Goal: Information Seeking & Learning: Learn about a topic

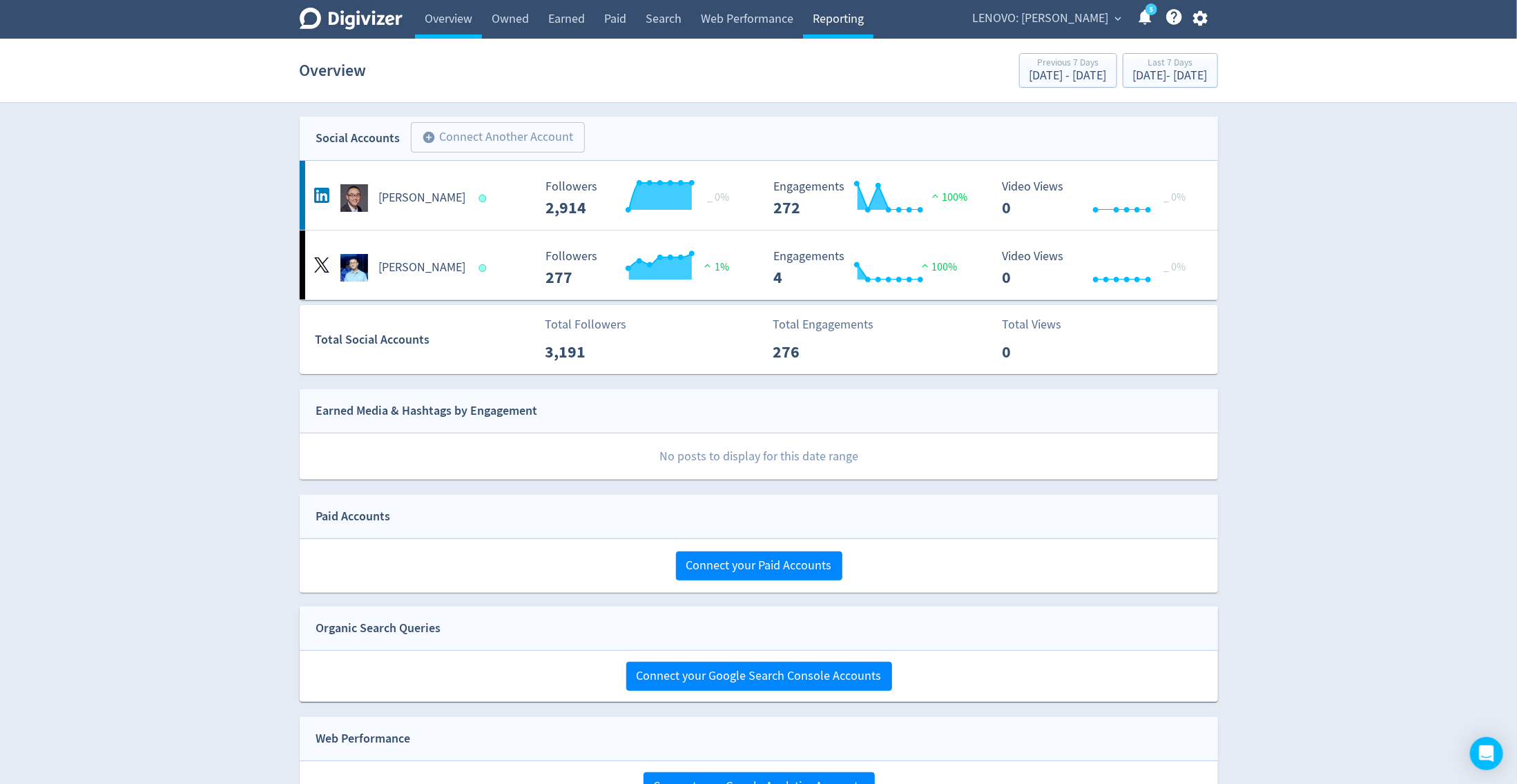
click at [851, 14] on link "Reporting" at bounding box center [838, 19] width 71 height 39
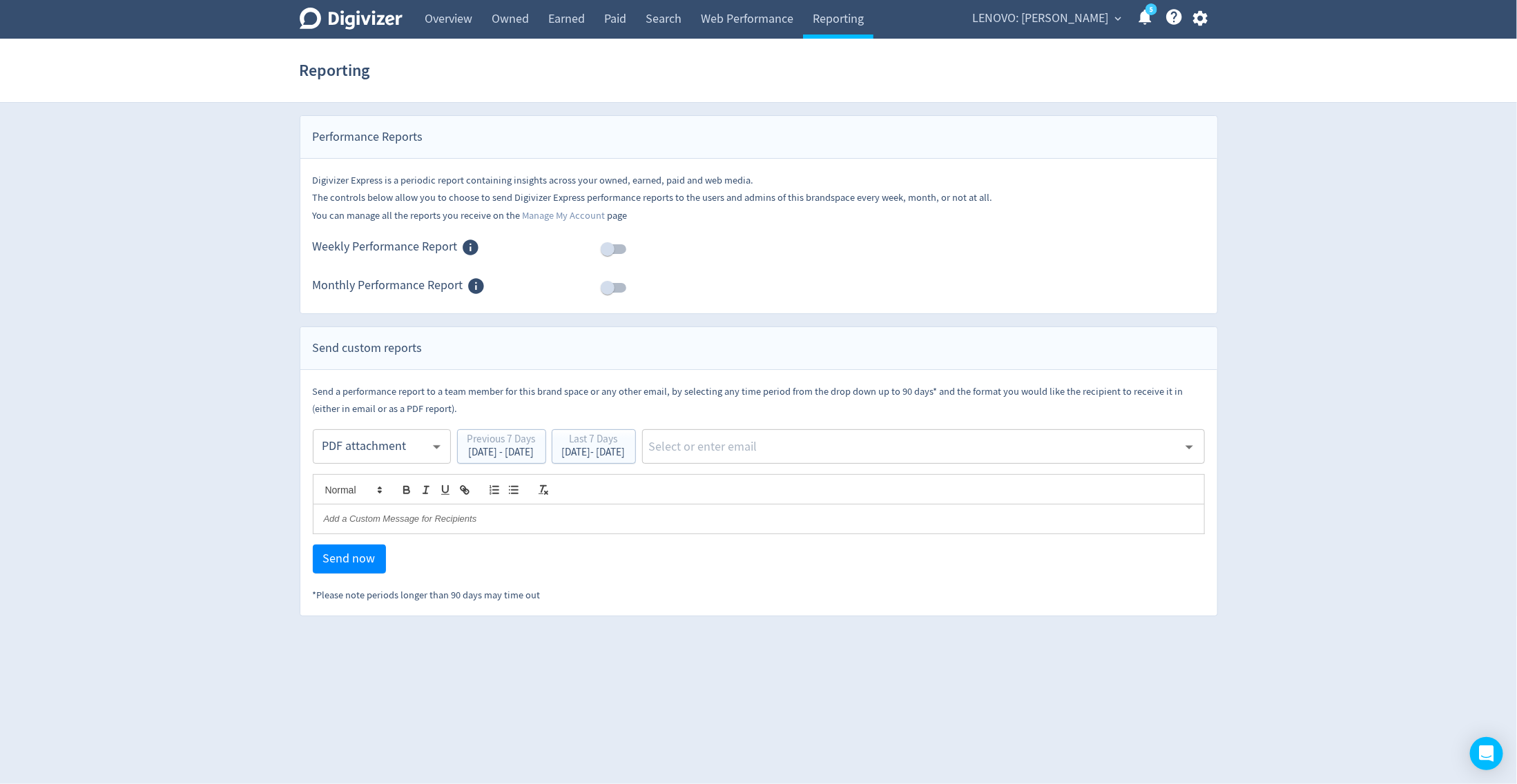
click at [626, 250] on input "checkbox" at bounding box center [607, 249] width 79 height 26
click at [614, 251] on input "checkbox" at bounding box center [621, 249] width 79 height 26
checkbox input "false"
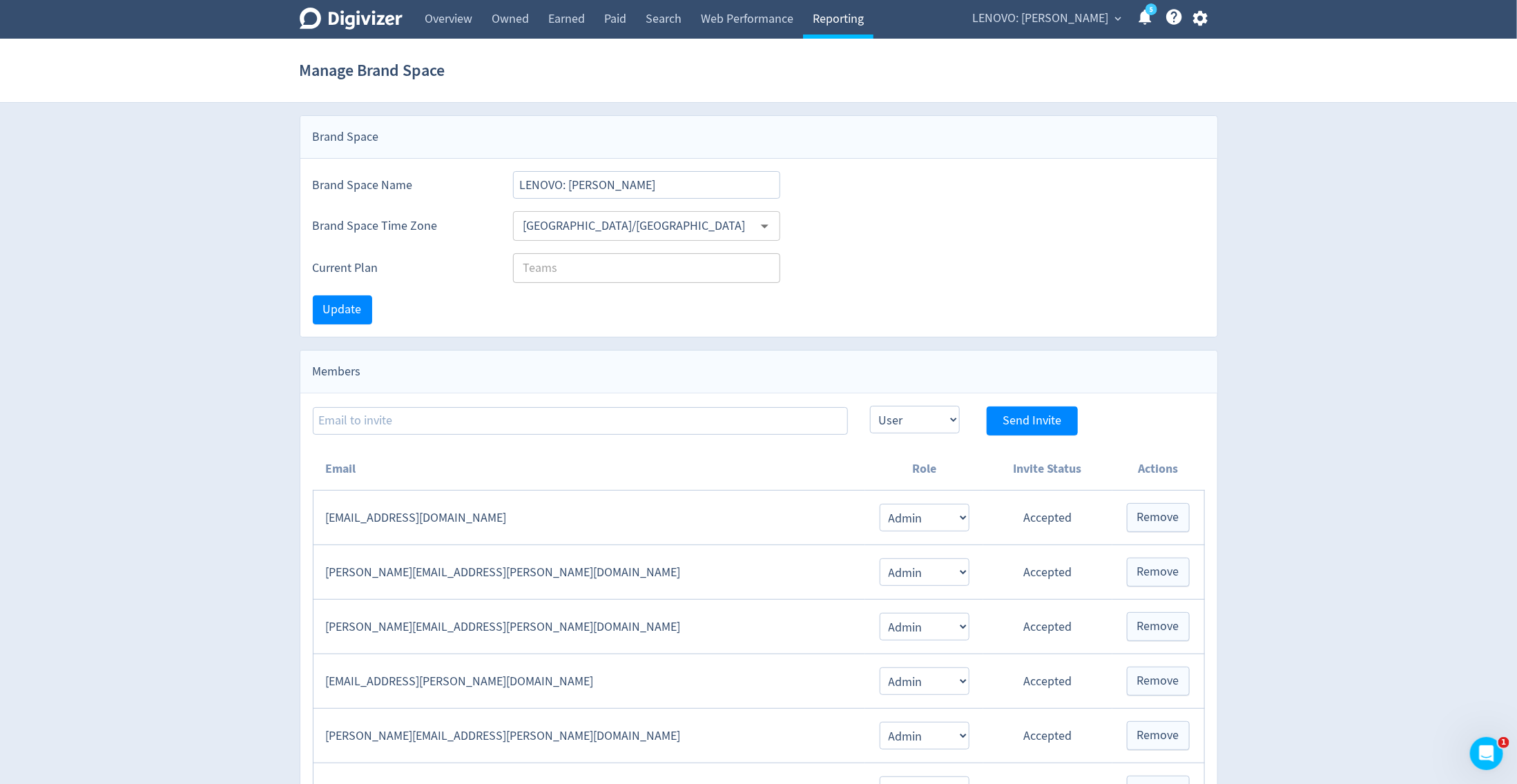
click at [851, 5] on link "Reporting" at bounding box center [838, 19] width 71 height 39
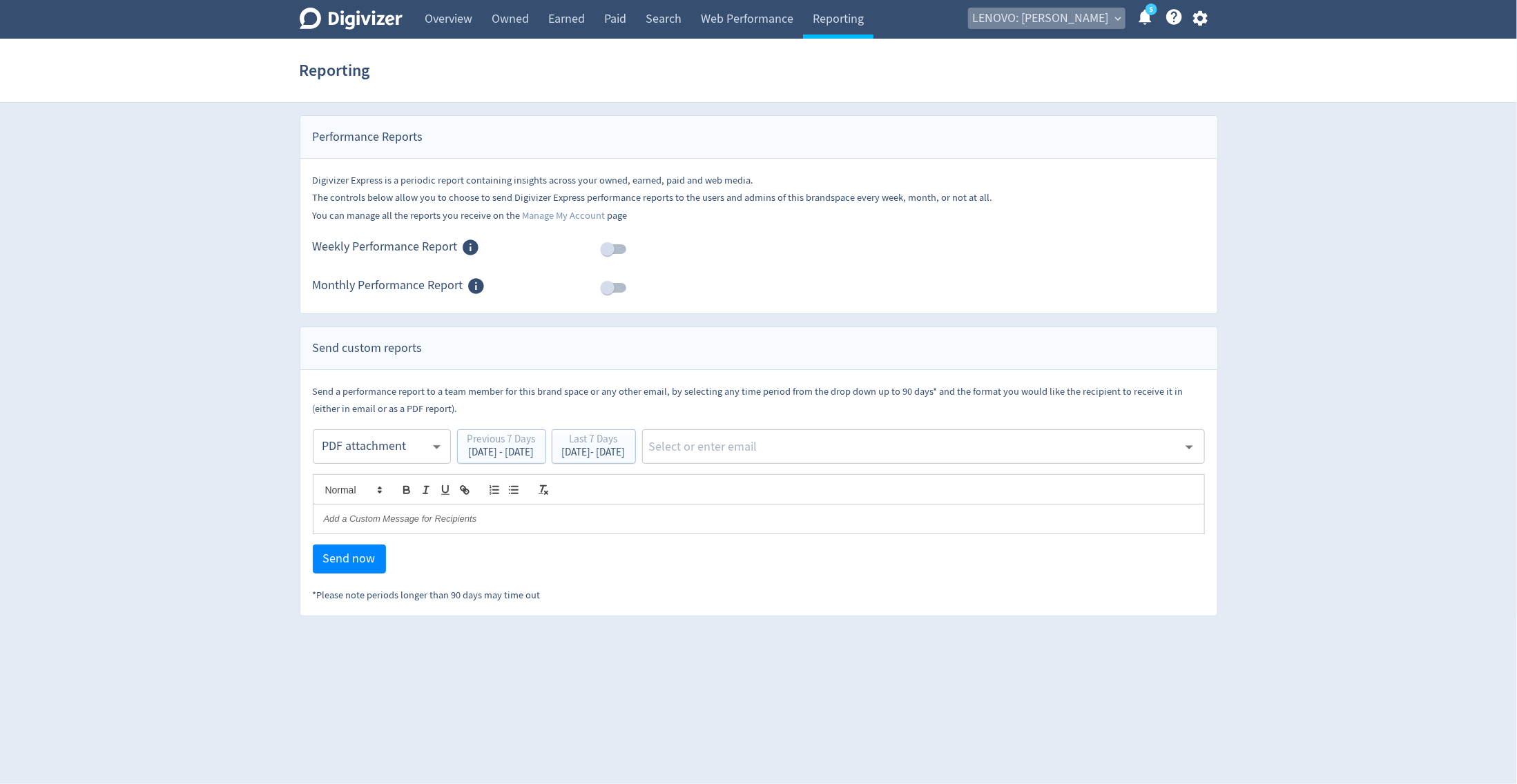
click at [1119, 22] on span "expand_more" at bounding box center [1119, 19] width 12 height 12
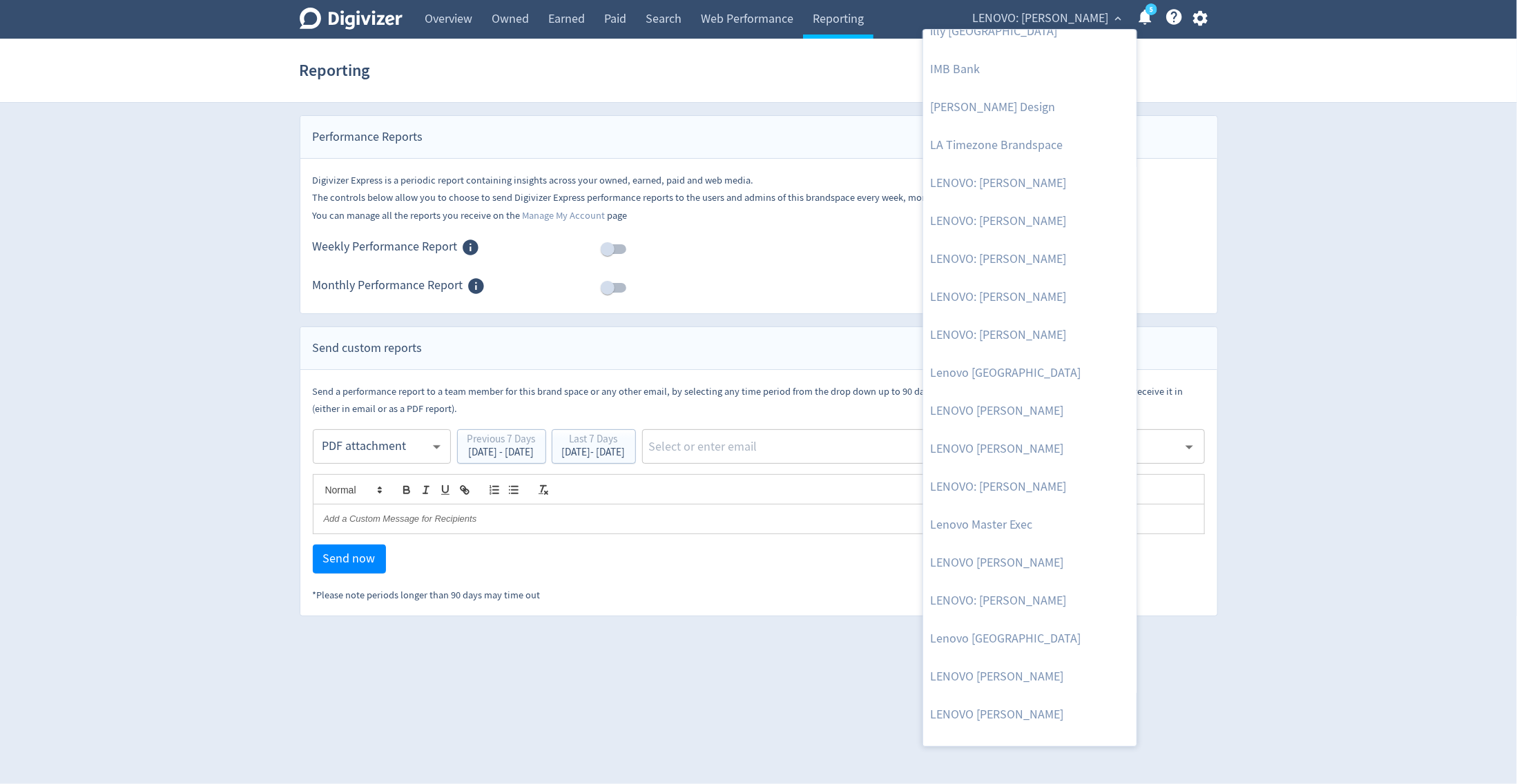
scroll to position [760, 0]
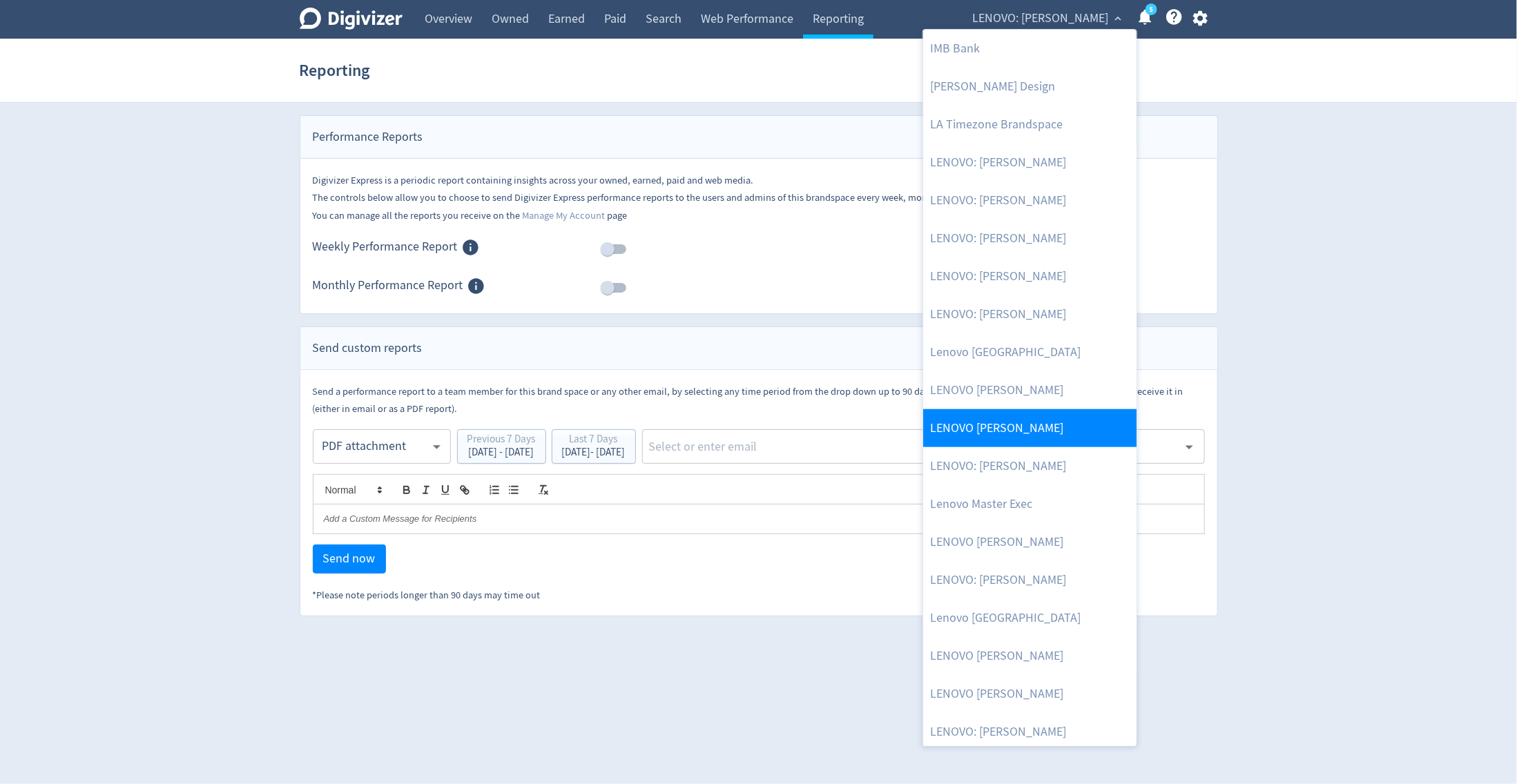
click at [1061, 435] on link "LENOVO [PERSON_NAME]" at bounding box center [1030, 428] width 213 height 38
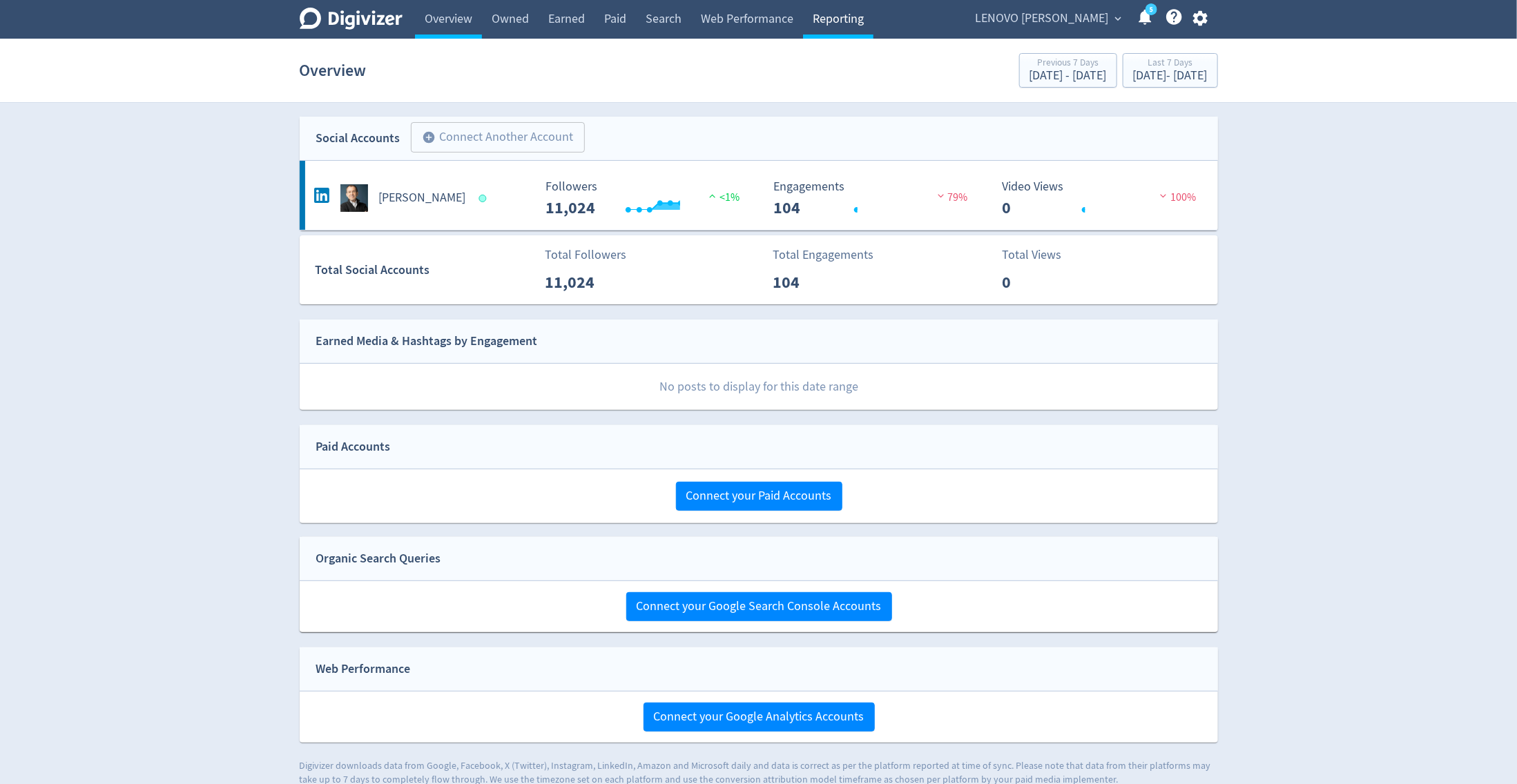
click at [848, 26] on link "Reporting" at bounding box center [838, 19] width 71 height 39
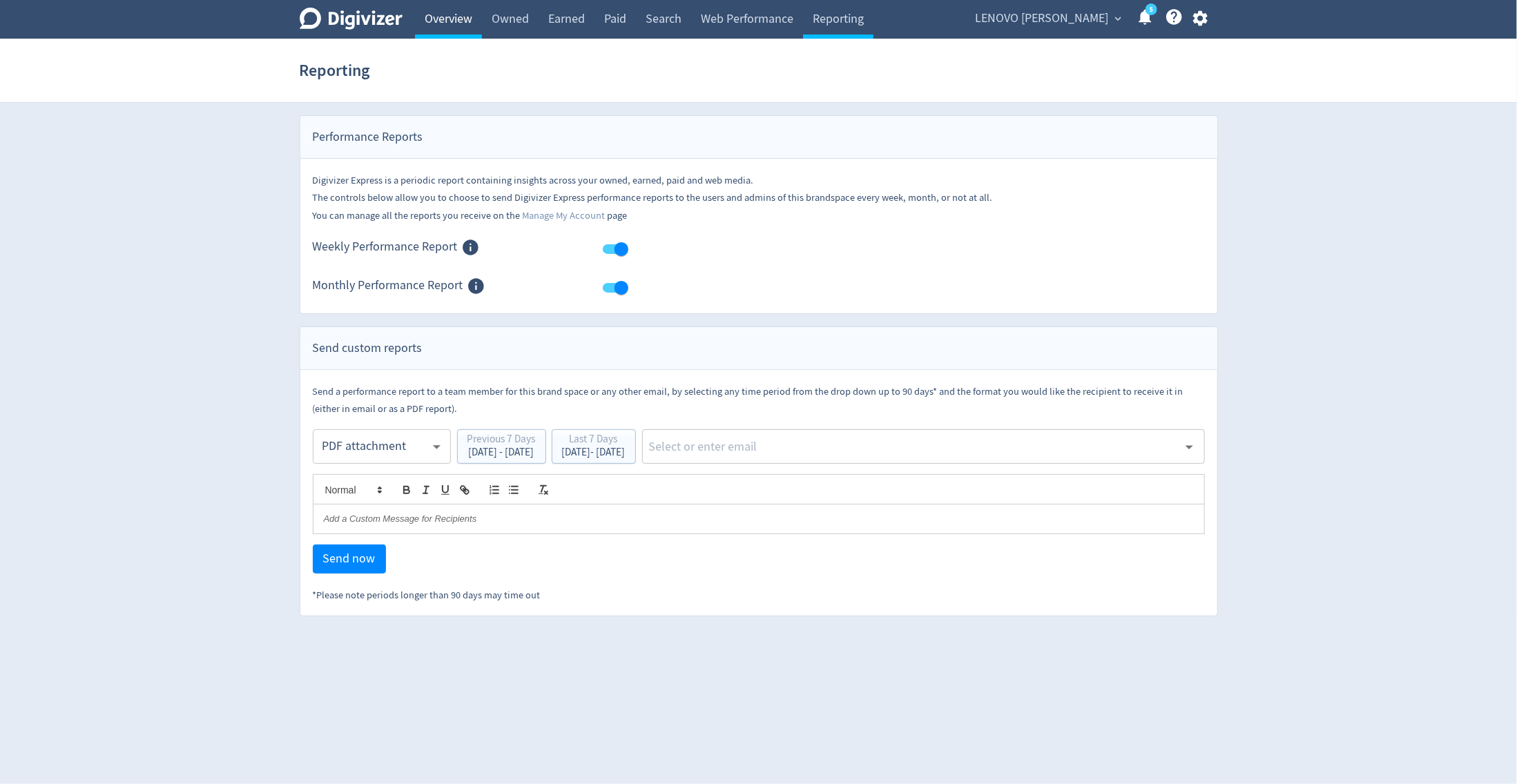
click at [442, 25] on link "Overview" at bounding box center [449, 19] width 67 height 39
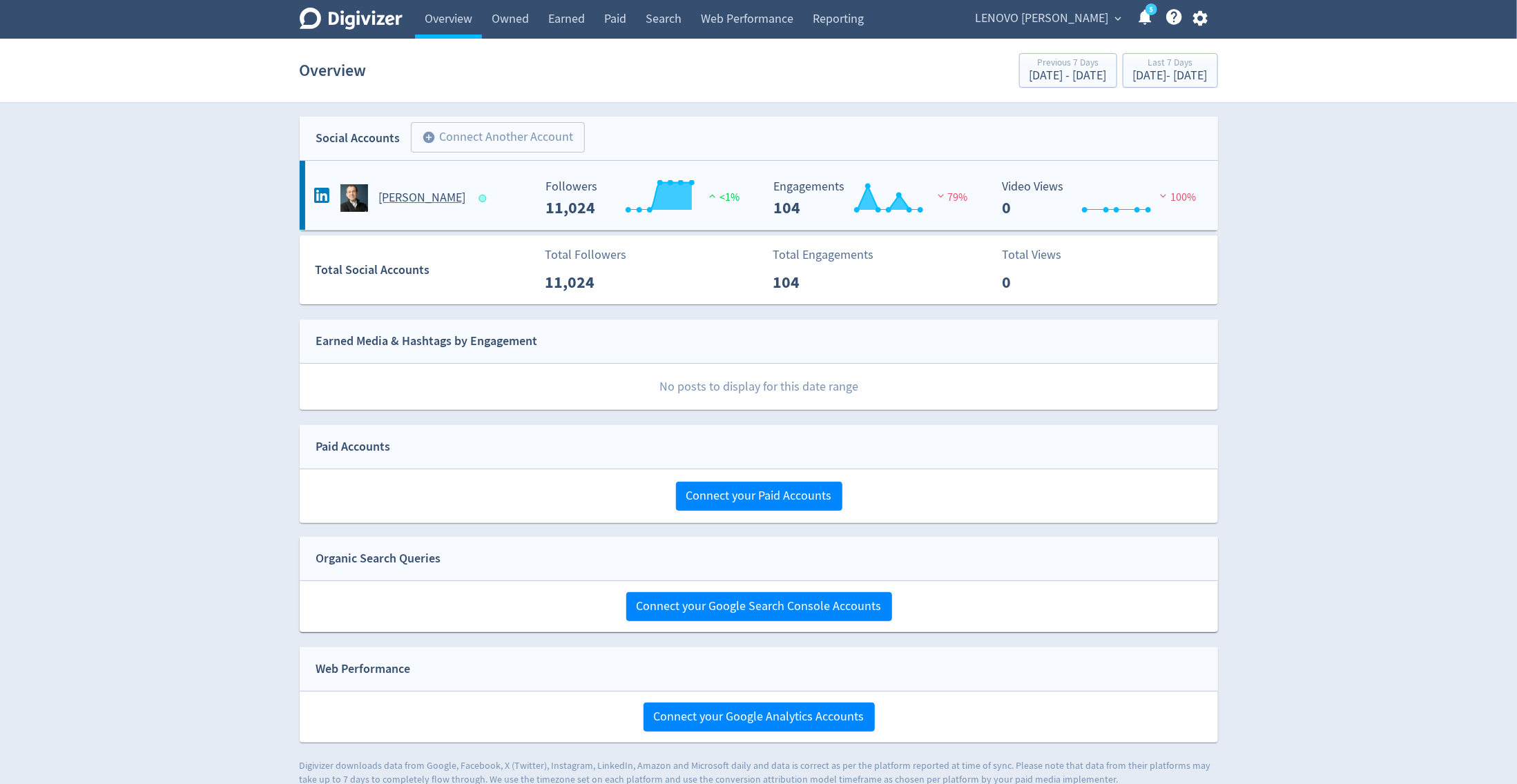
click at [427, 191] on h5 "[PERSON_NAME]" at bounding box center [422, 198] width 87 height 16
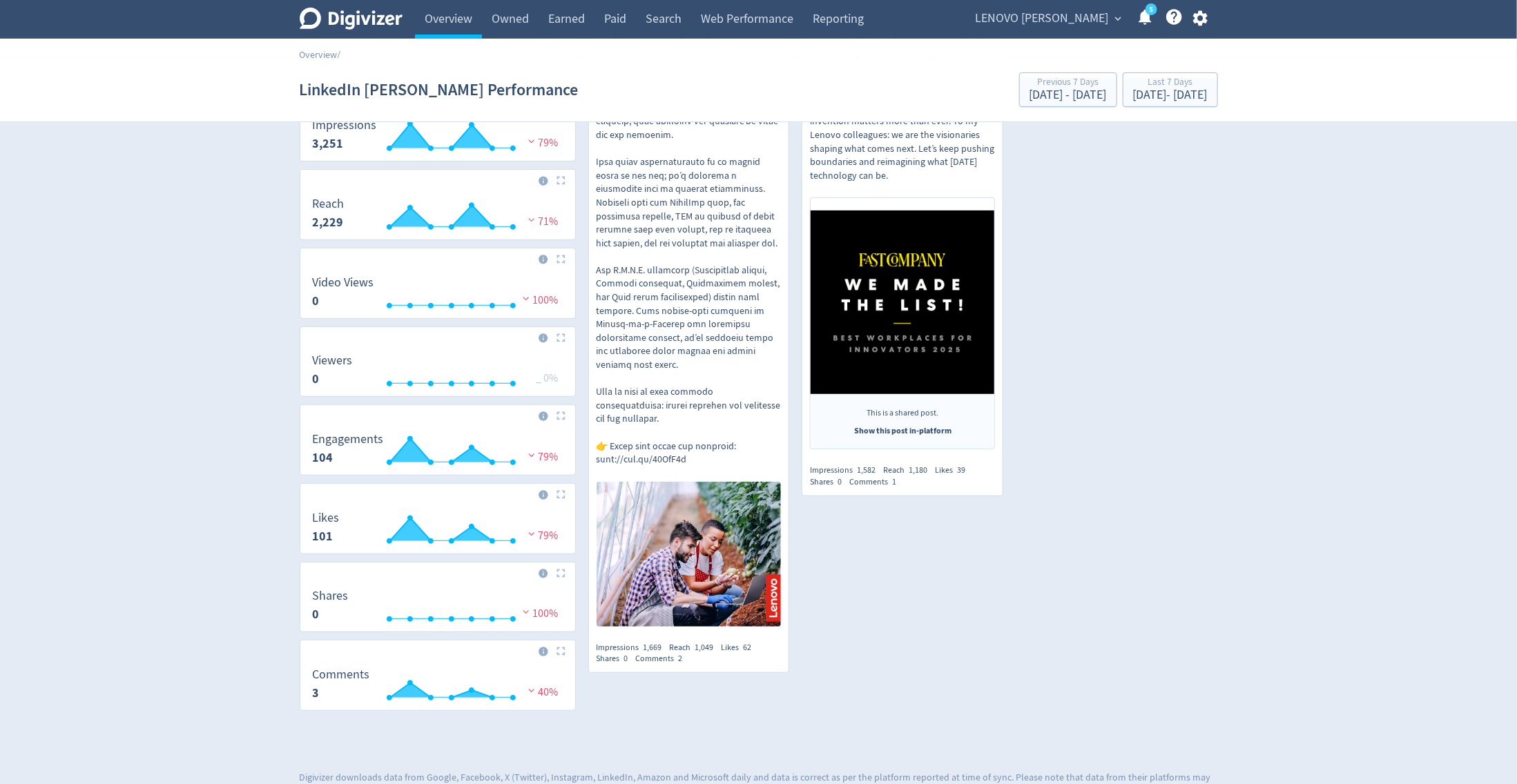
scroll to position [256, 0]
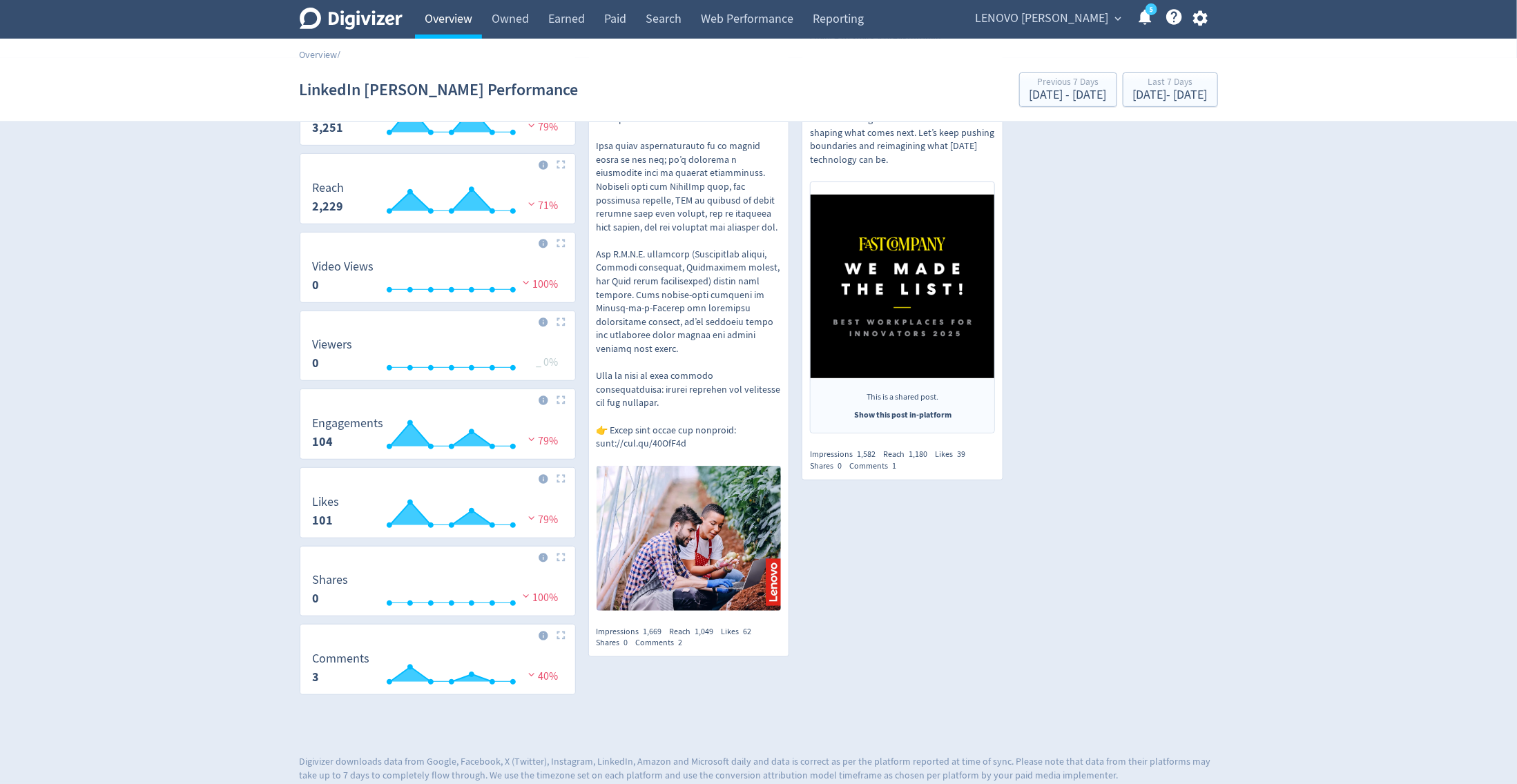
click at [454, 26] on link "Overview" at bounding box center [449, 19] width 67 height 39
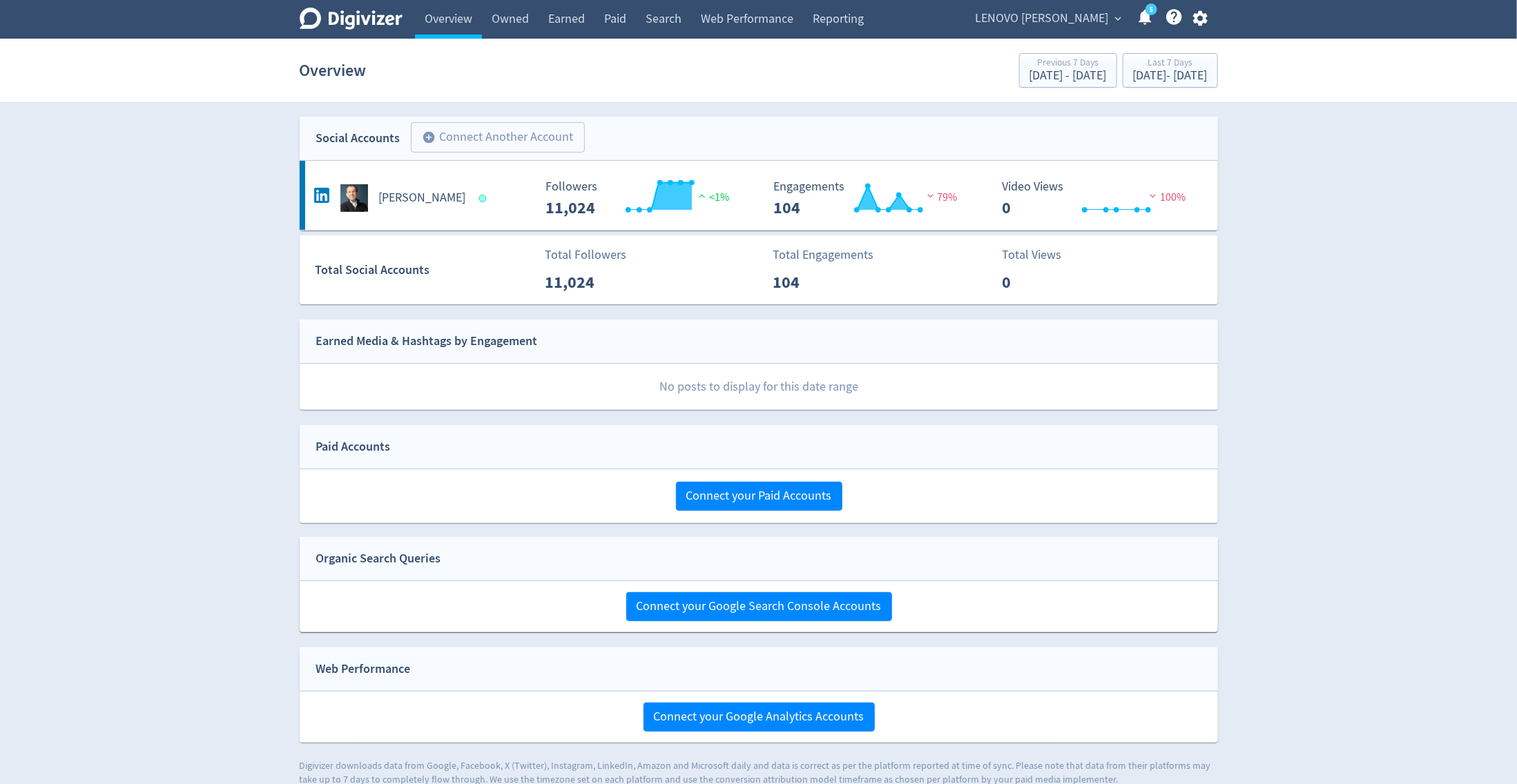
click at [1063, 15] on span "LENOVO [PERSON_NAME]" at bounding box center [1042, 19] width 133 height 22
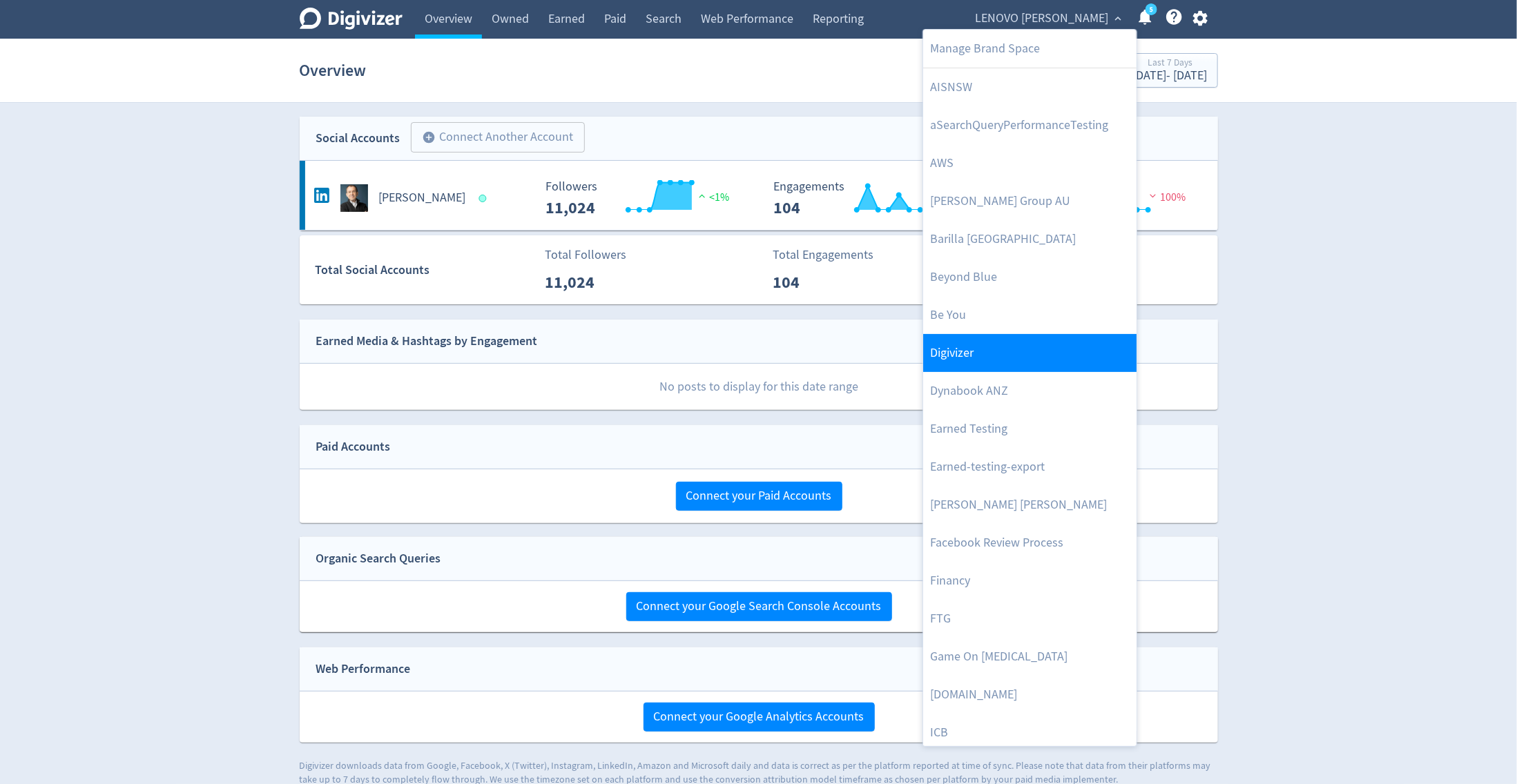
click at [1037, 341] on link "Digivizer" at bounding box center [1030, 352] width 213 height 38
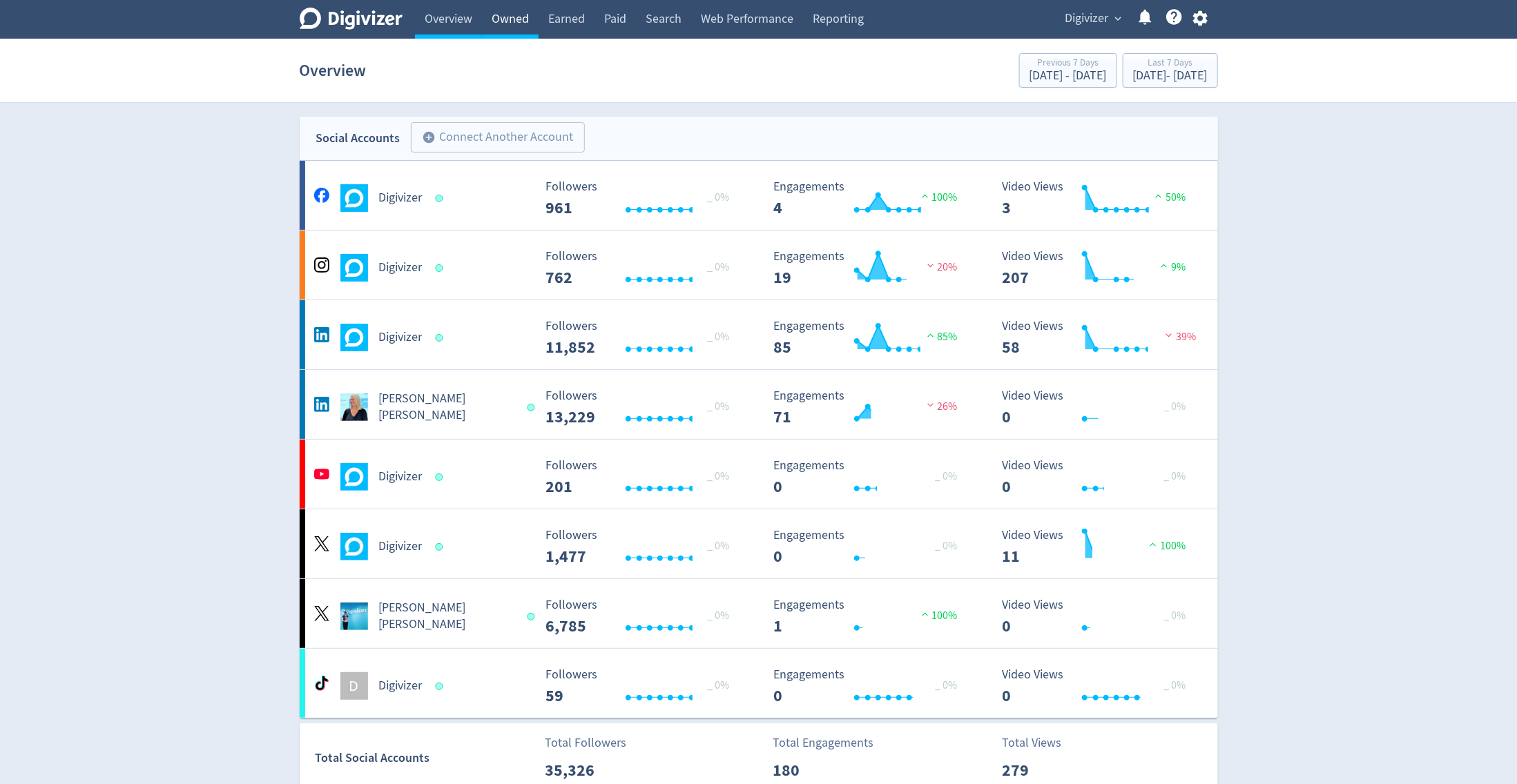
click at [514, 27] on link "Owned" at bounding box center [510, 19] width 57 height 39
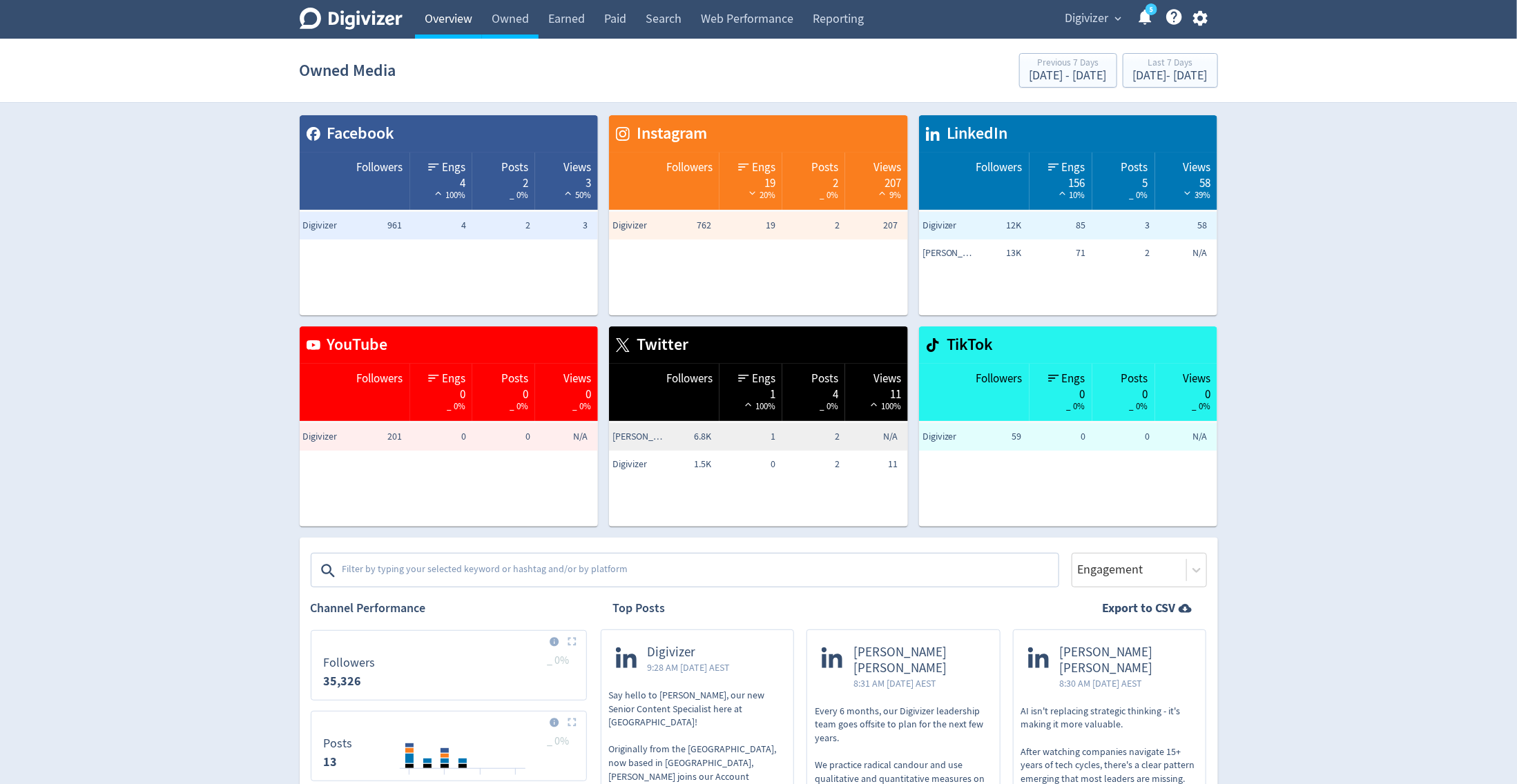
click at [452, 19] on link "Overview" at bounding box center [449, 19] width 67 height 39
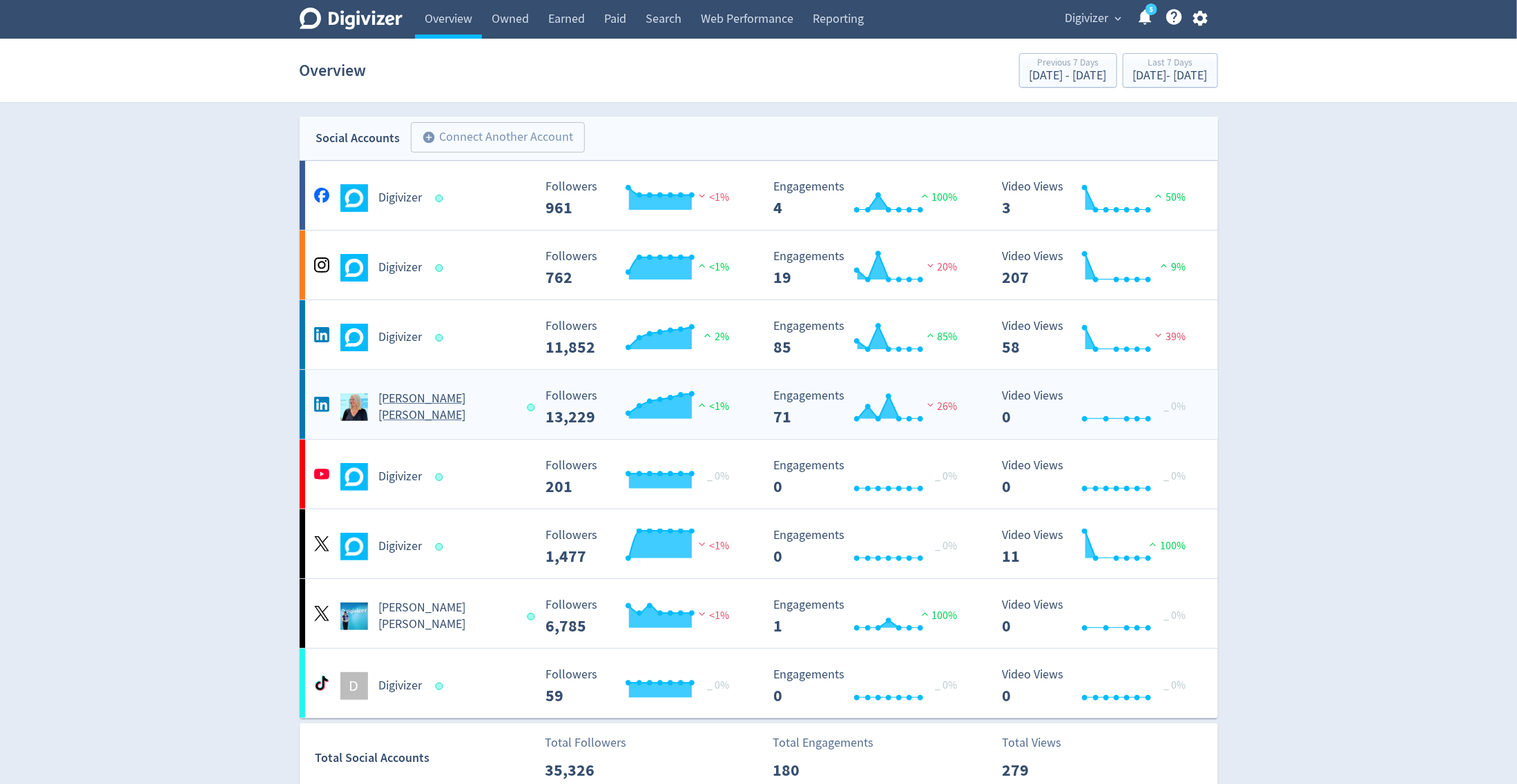
click at [416, 402] on h5 "[PERSON_NAME] [PERSON_NAME]" at bounding box center [447, 407] width 136 height 33
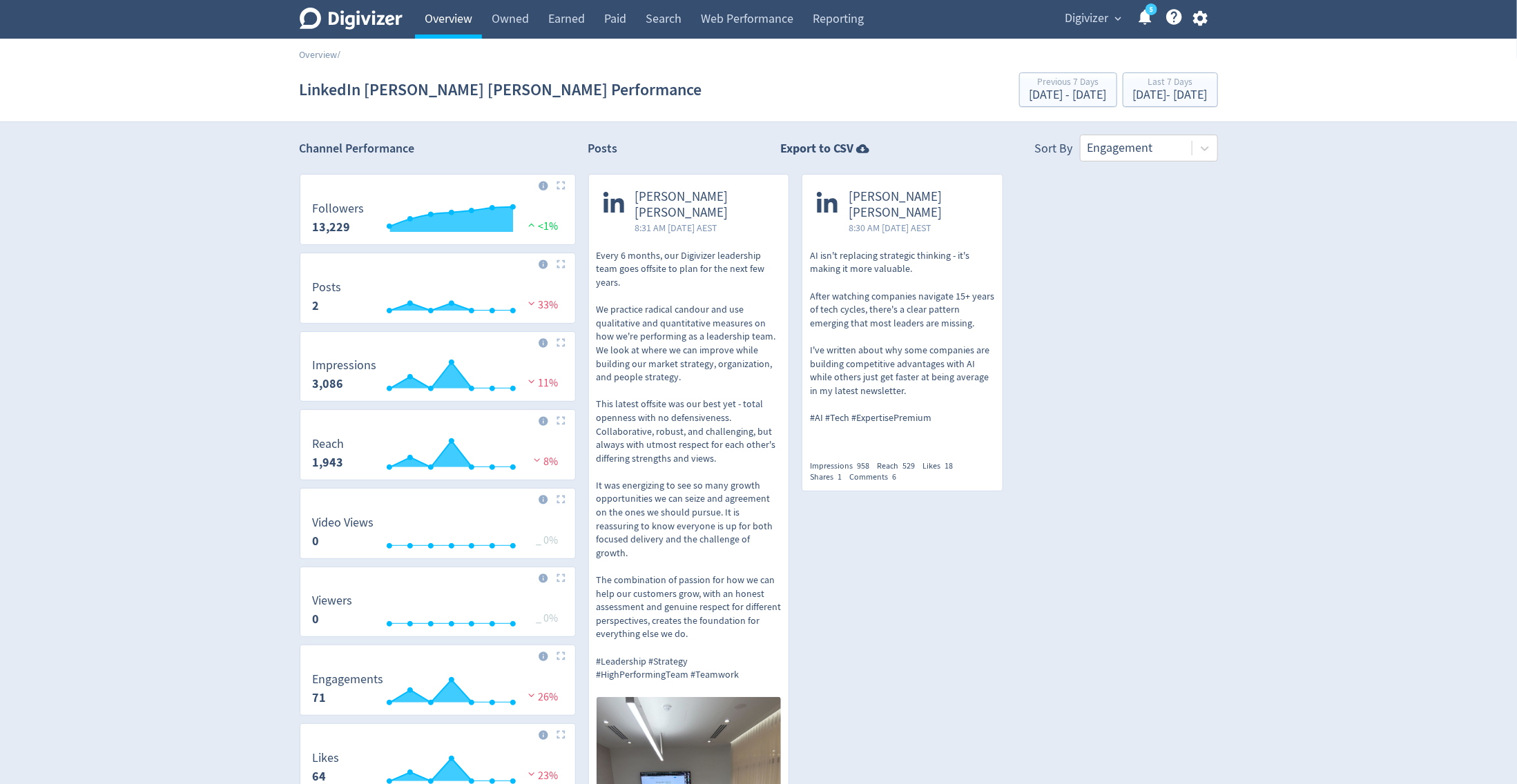
click at [434, 33] on link "Overview" at bounding box center [449, 19] width 67 height 39
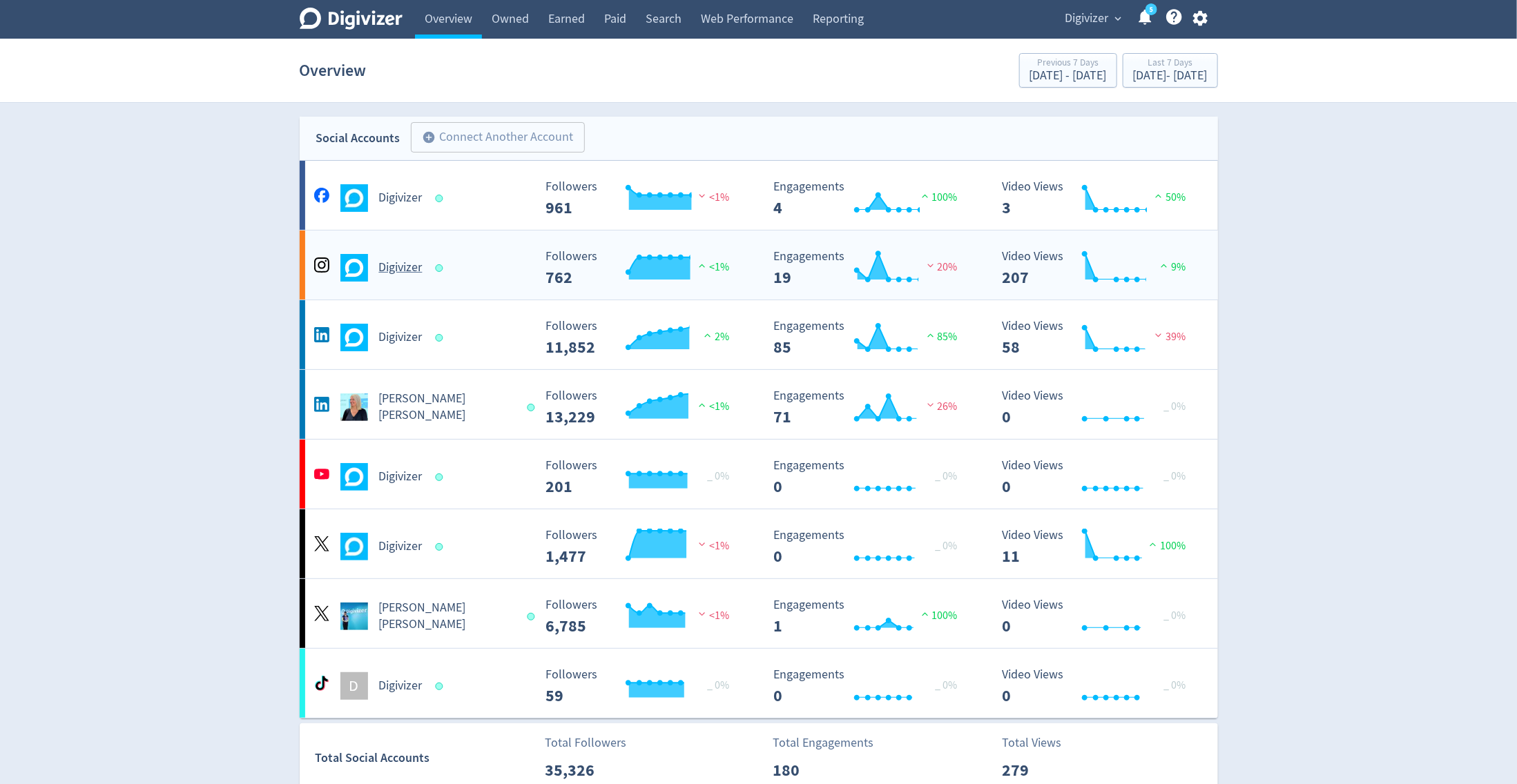
click at [395, 262] on h5 "Digivizer" at bounding box center [401, 267] width 43 height 16
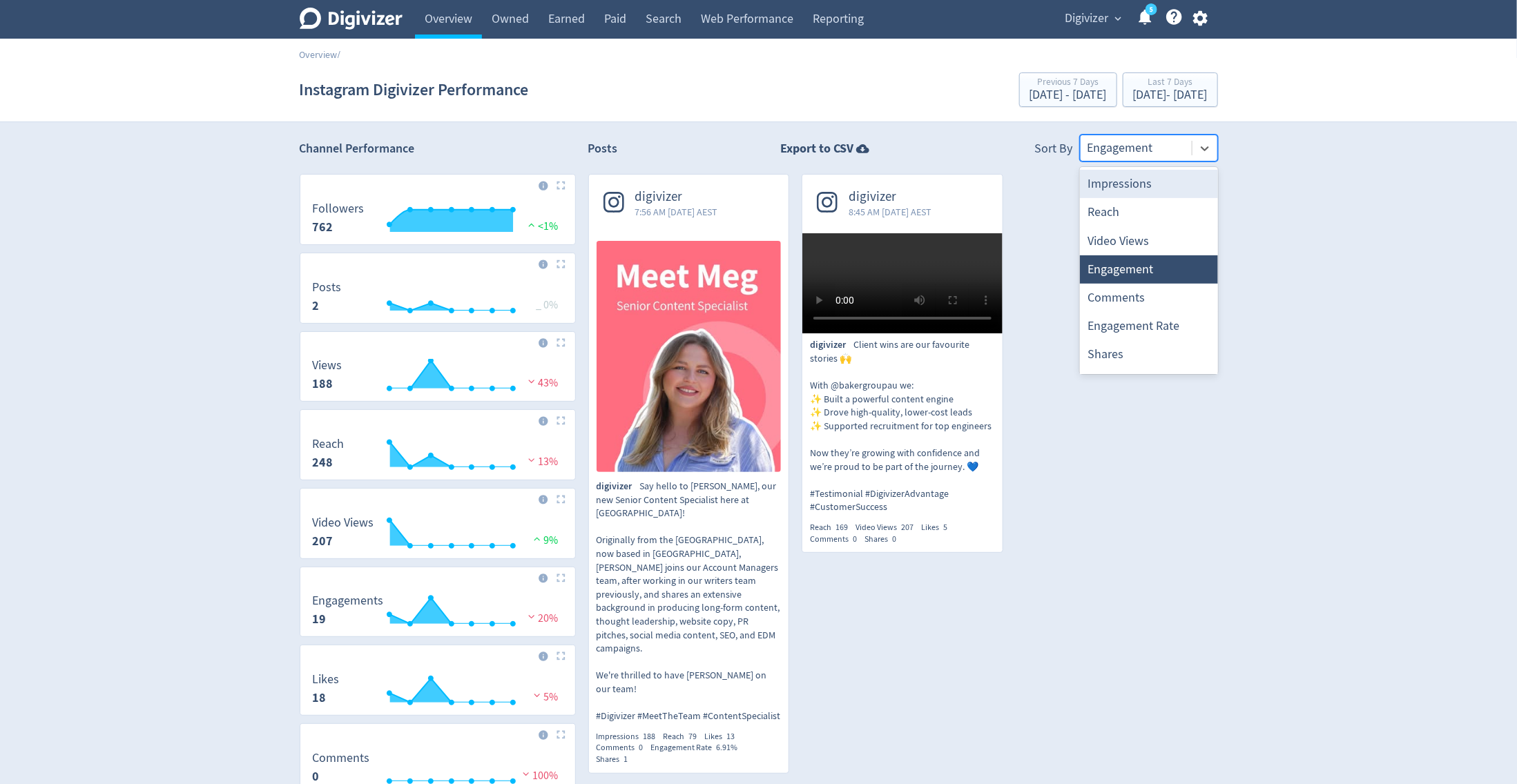
click at [1114, 147] on div at bounding box center [1137, 148] width 98 height 20
